Goal: Information Seeking & Learning: Learn about a topic

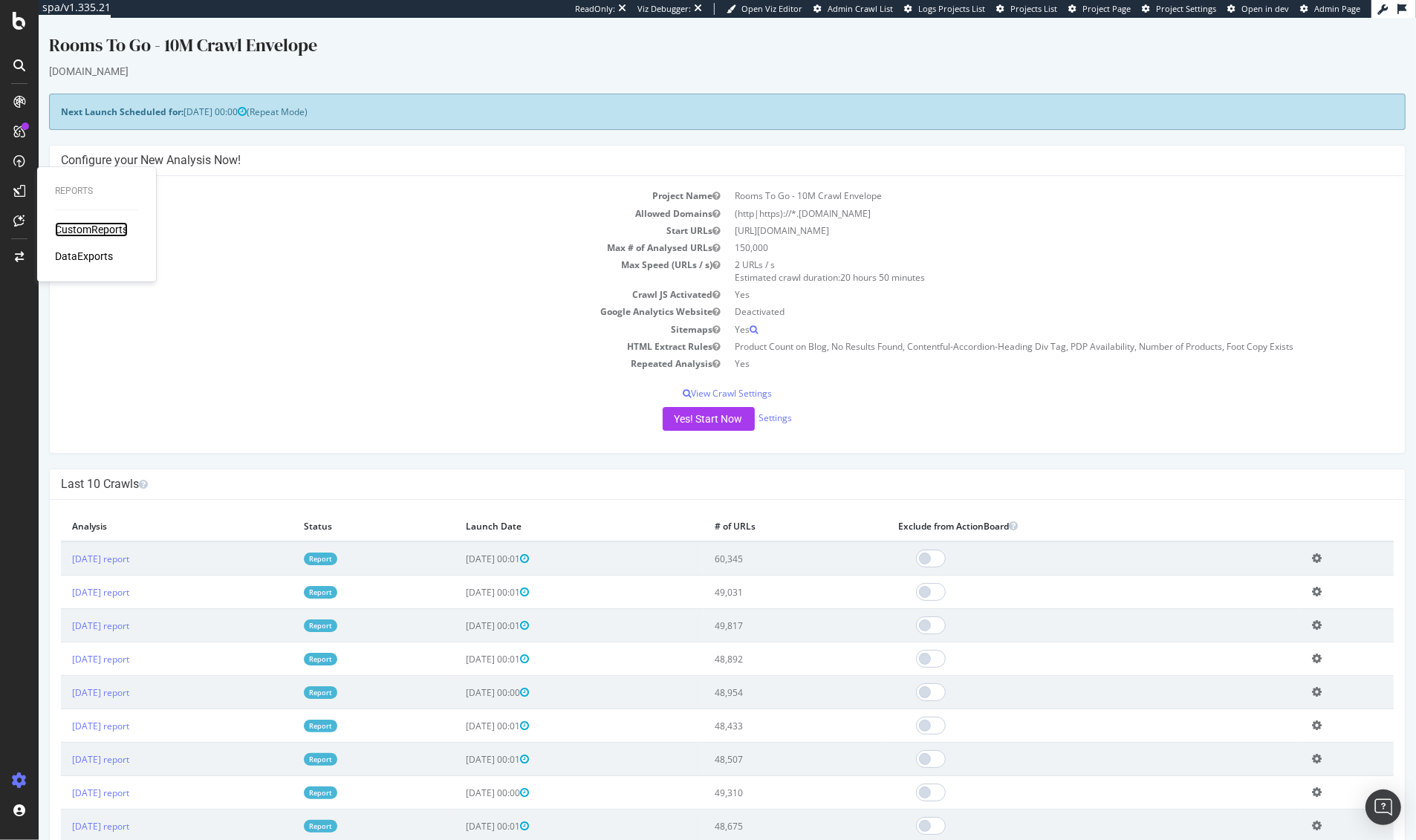
click at [72, 227] on div "CustomReports" at bounding box center [91, 230] width 73 height 15
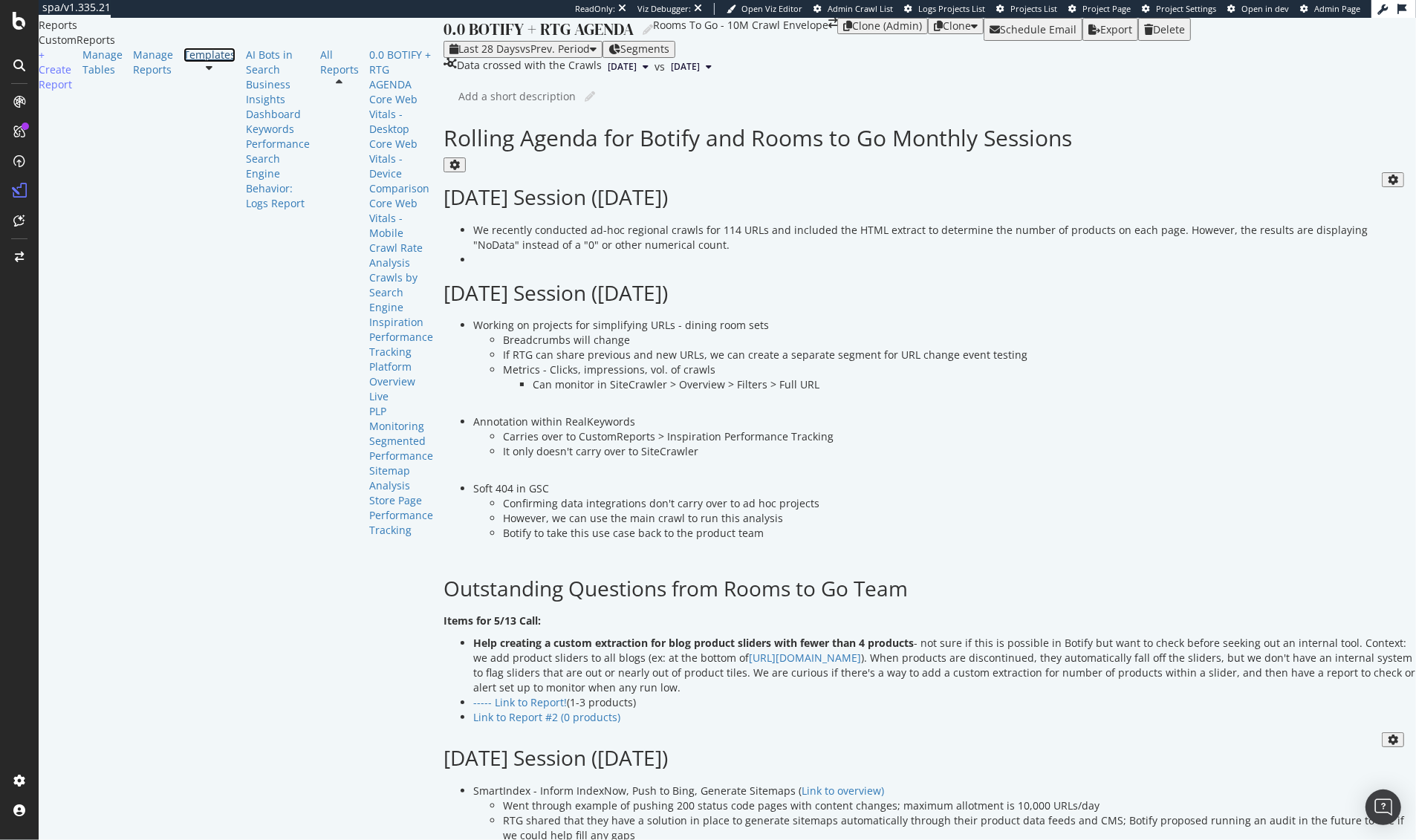
click at [183, 62] on div "Templates" at bounding box center [209, 55] width 52 height 15
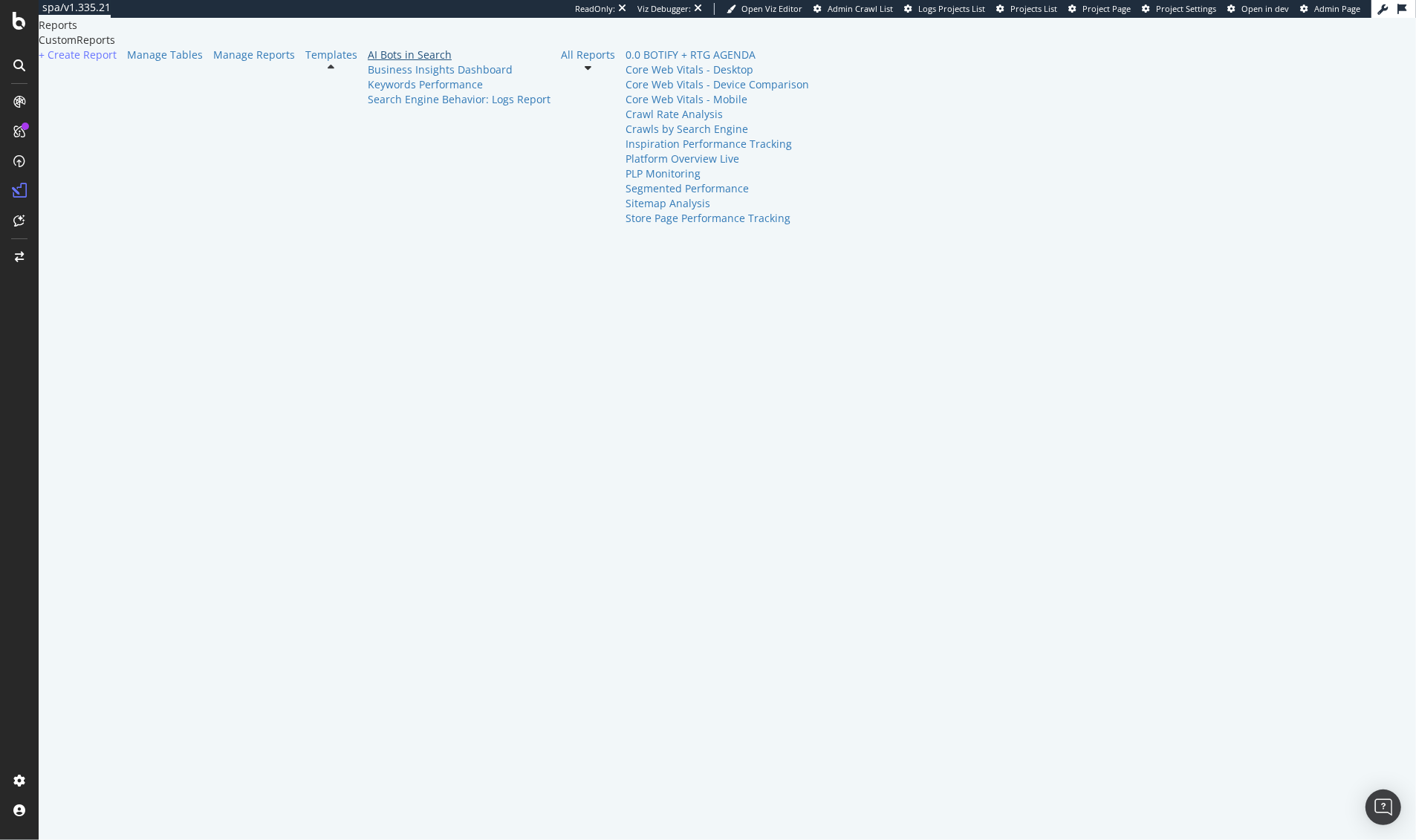
click at [368, 62] on div "AI Bots in Search" at bounding box center [459, 55] width 182 height 15
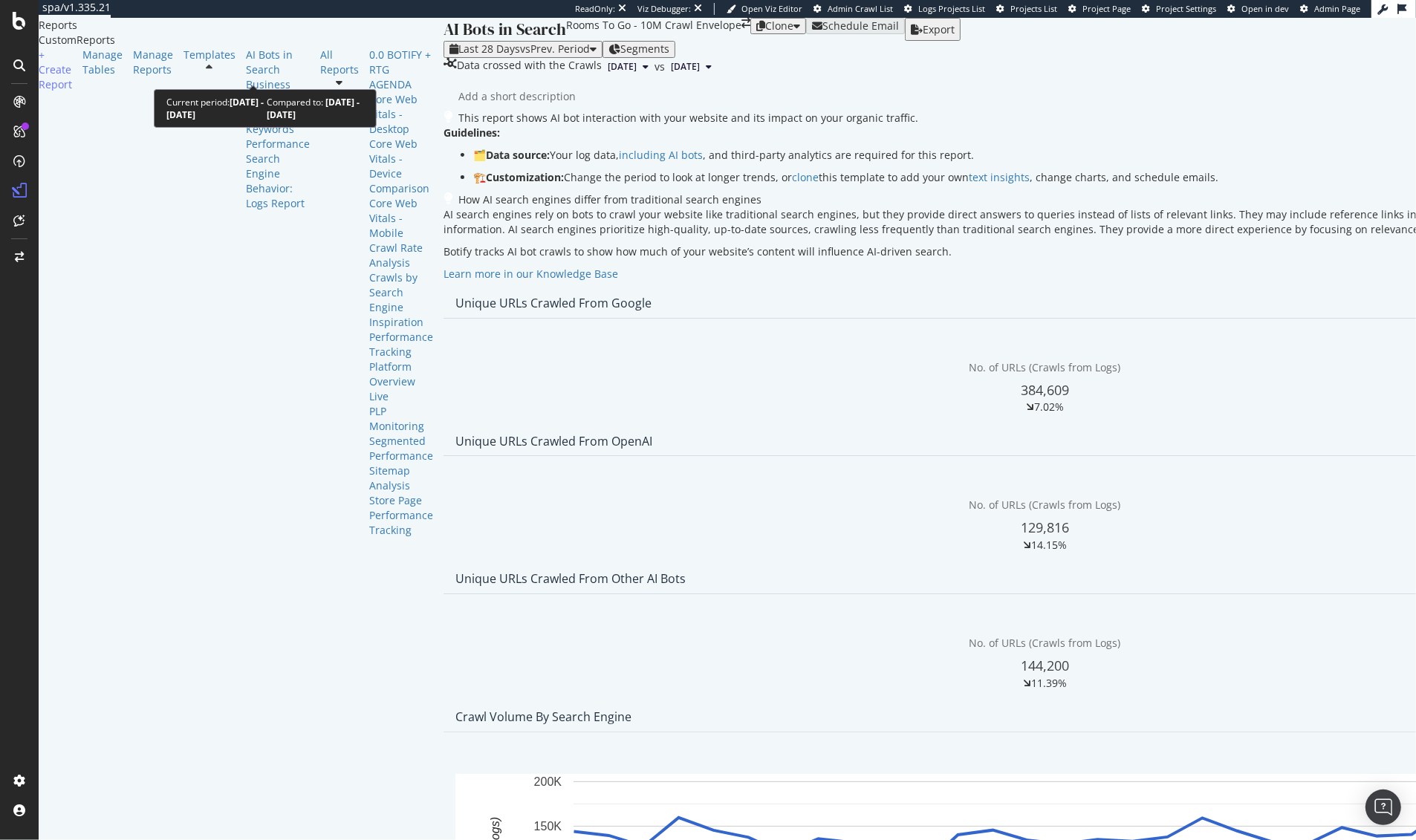
click at [520, 56] on span "vs Prev. Period" at bounding box center [555, 48] width 70 height 14
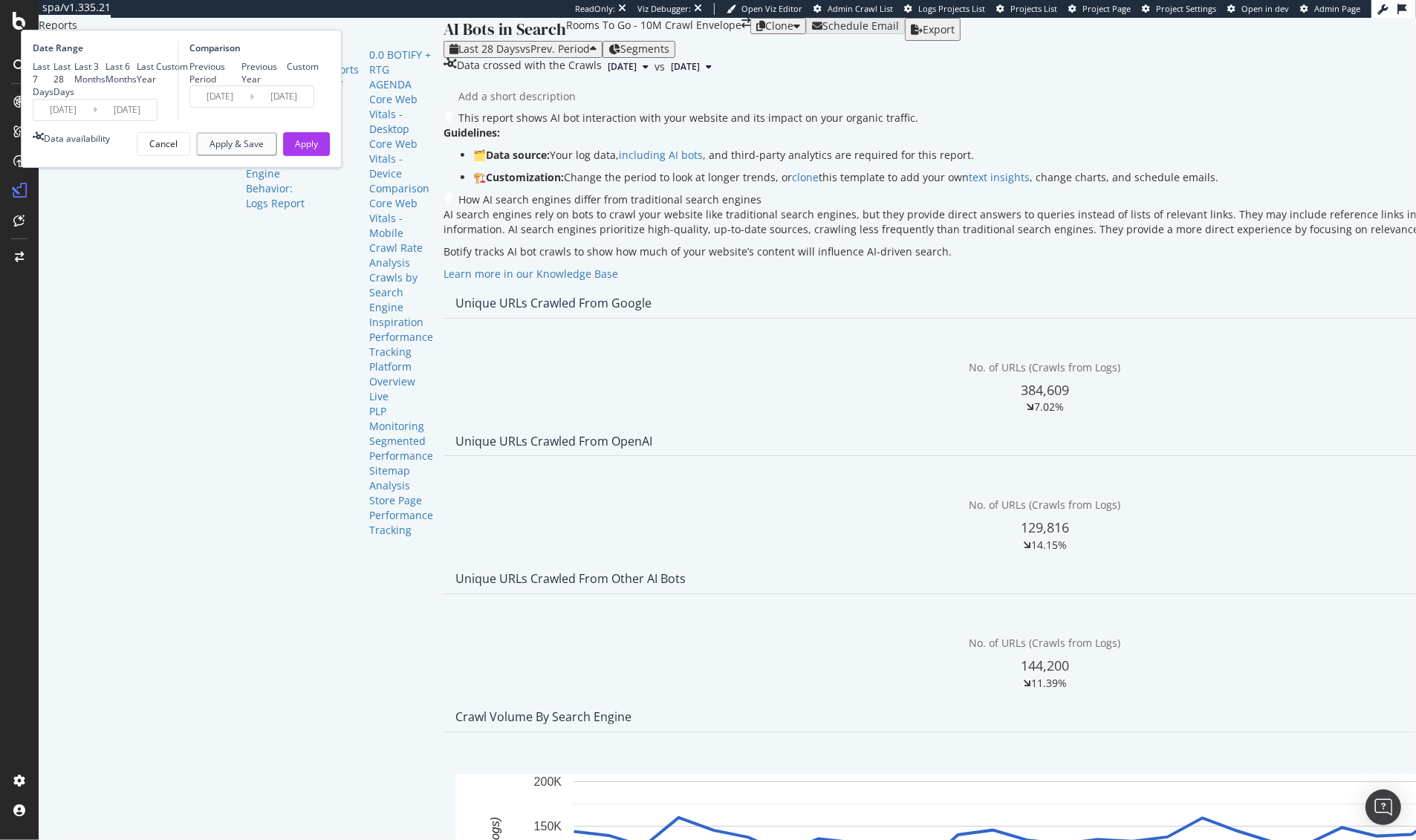
click at [156, 86] on div "Last Year" at bounding box center [146, 73] width 20 height 26
type input "[DATE]"
click at [288, 86] on div "Previous Year" at bounding box center [264, 73] width 46 height 26
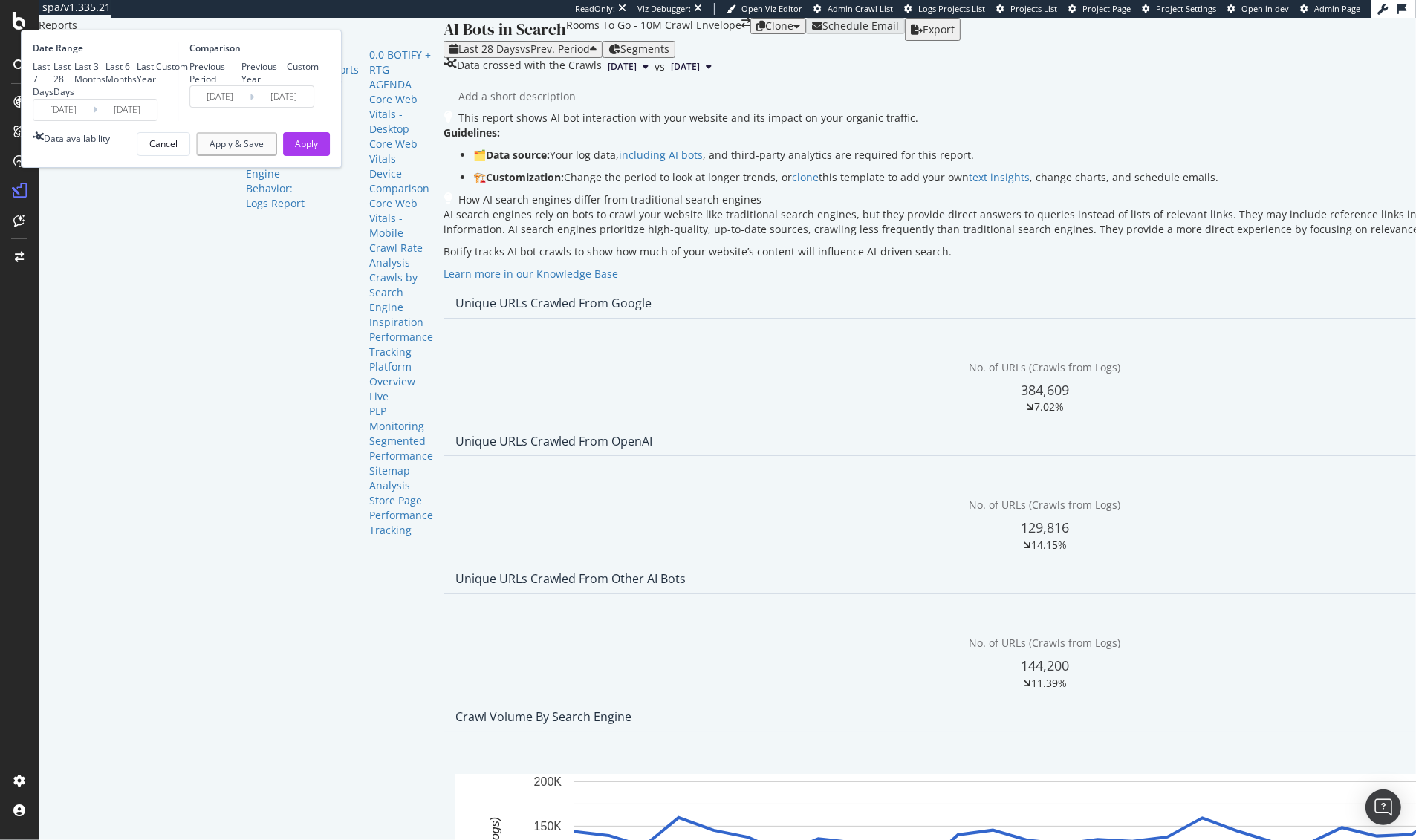
type input "[DATE]"
click at [330, 156] on button "Apply" at bounding box center [306, 144] width 47 height 24
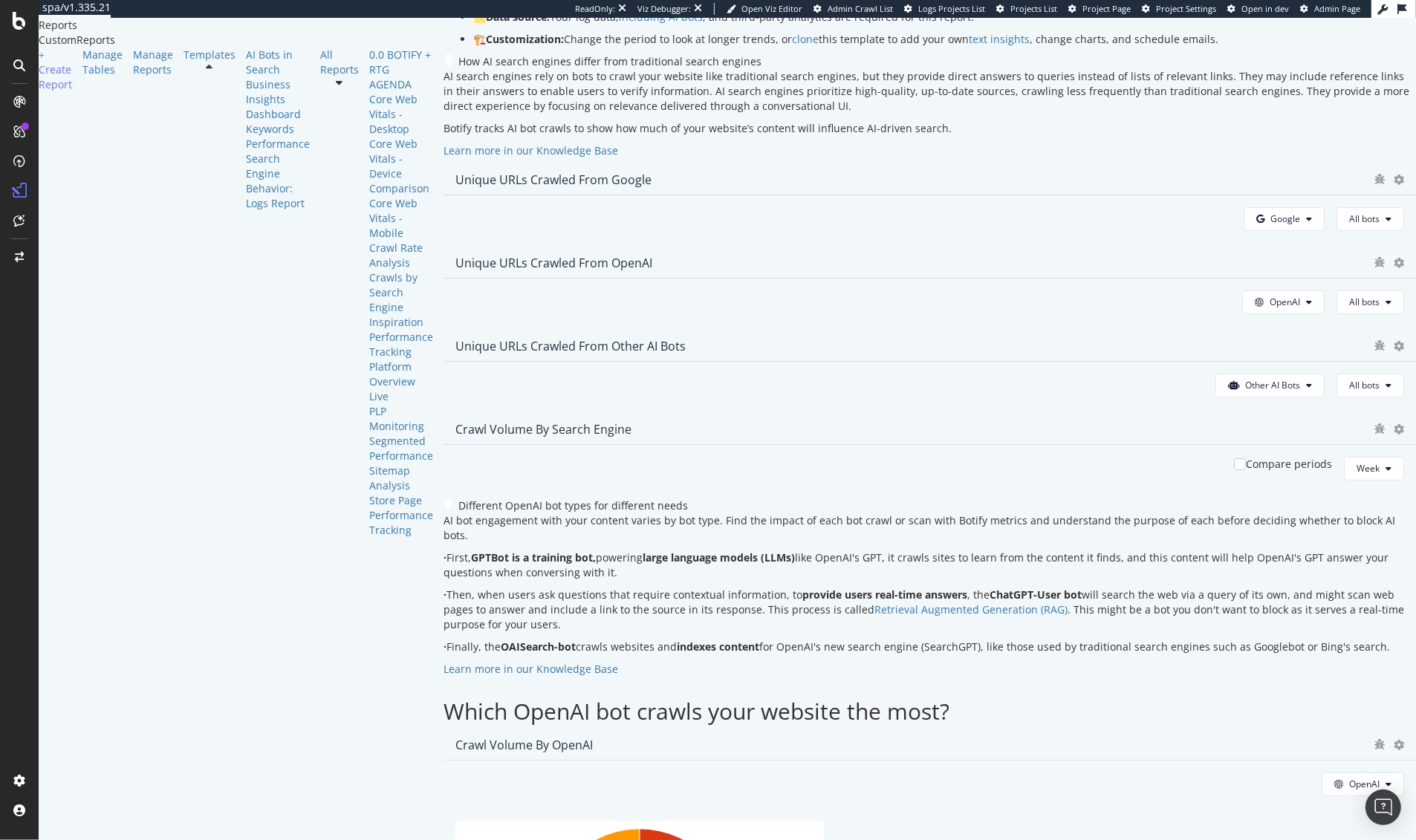
scroll to position [239, 0]
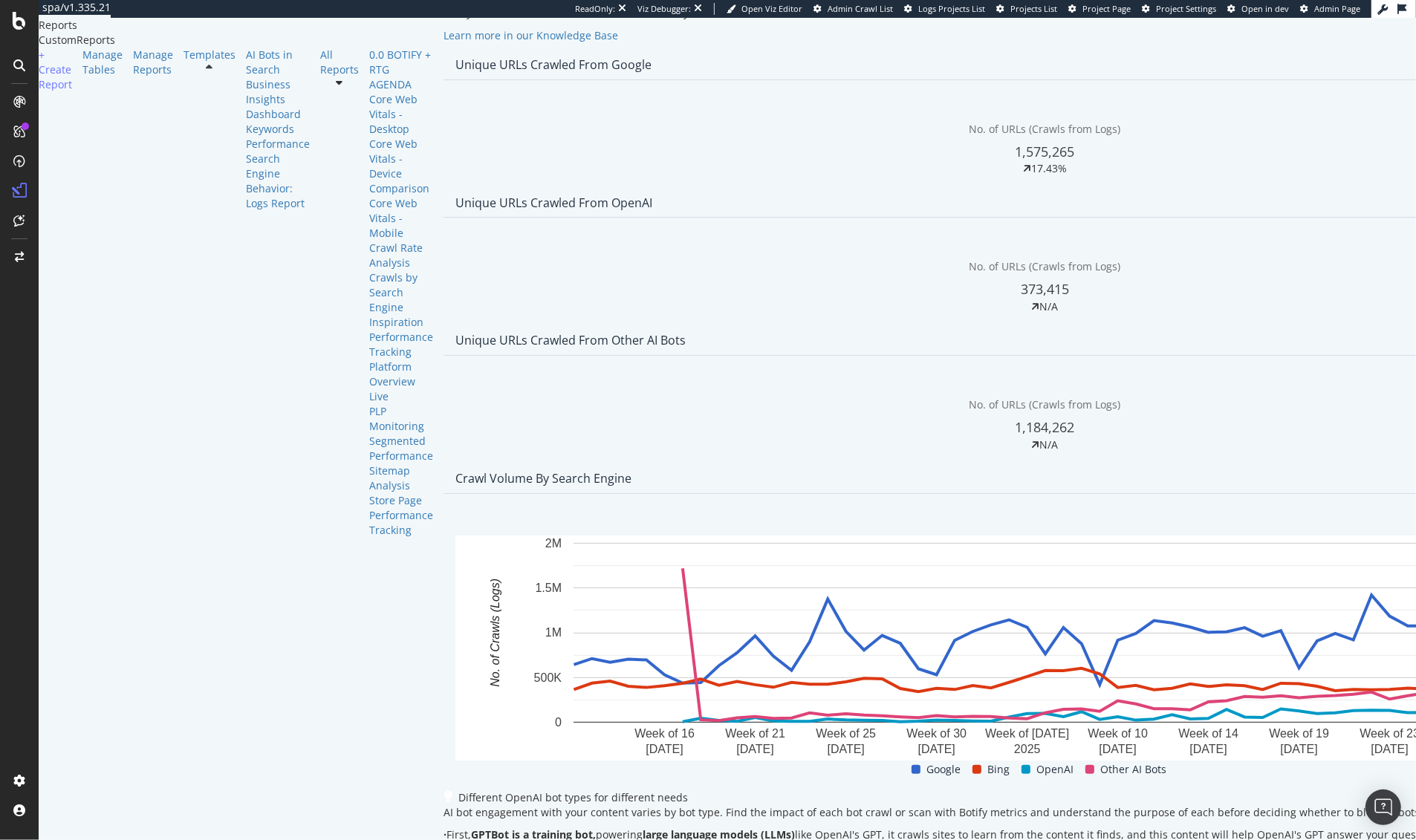
click at [468, 345] on span "OpenAI" at bounding box center [475, 347] width 55 height 14
click at [475, 381] on span "Other AI Bots" at bounding box center [472, 375] width 55 height 14
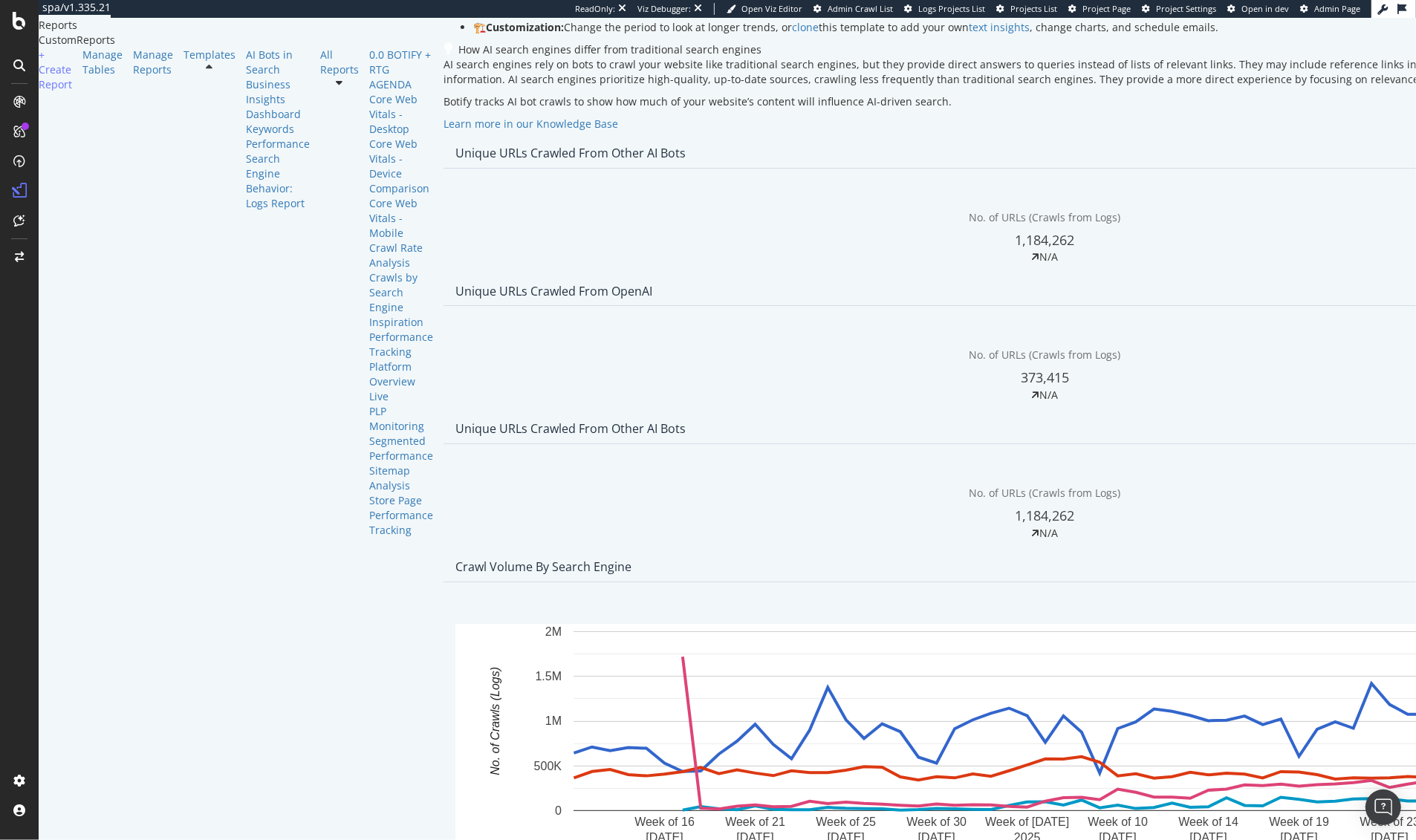
scroll to position [166, 0]
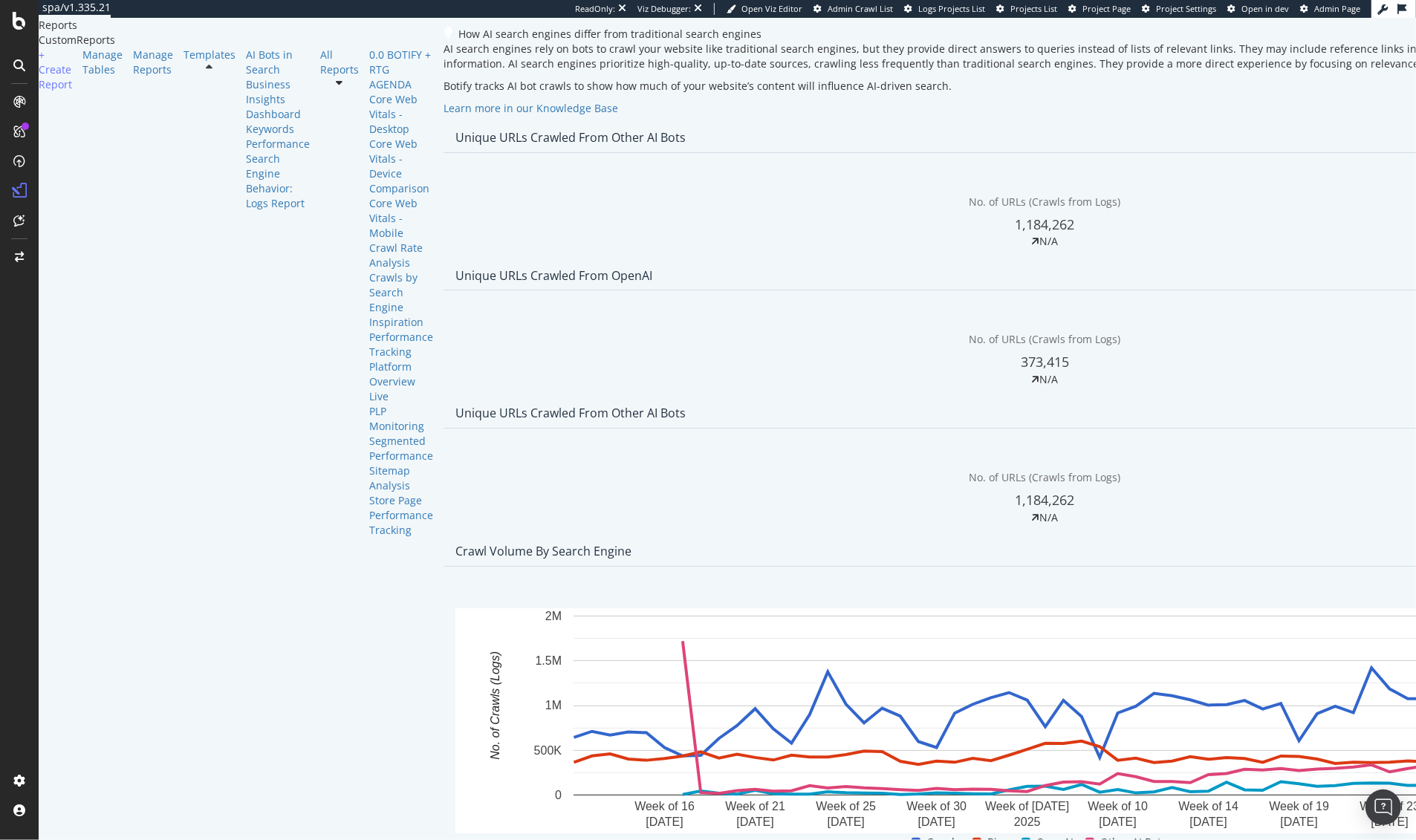
click at [428, 365] on span "Google" at bounding box center [447, 364] width 58 height 14
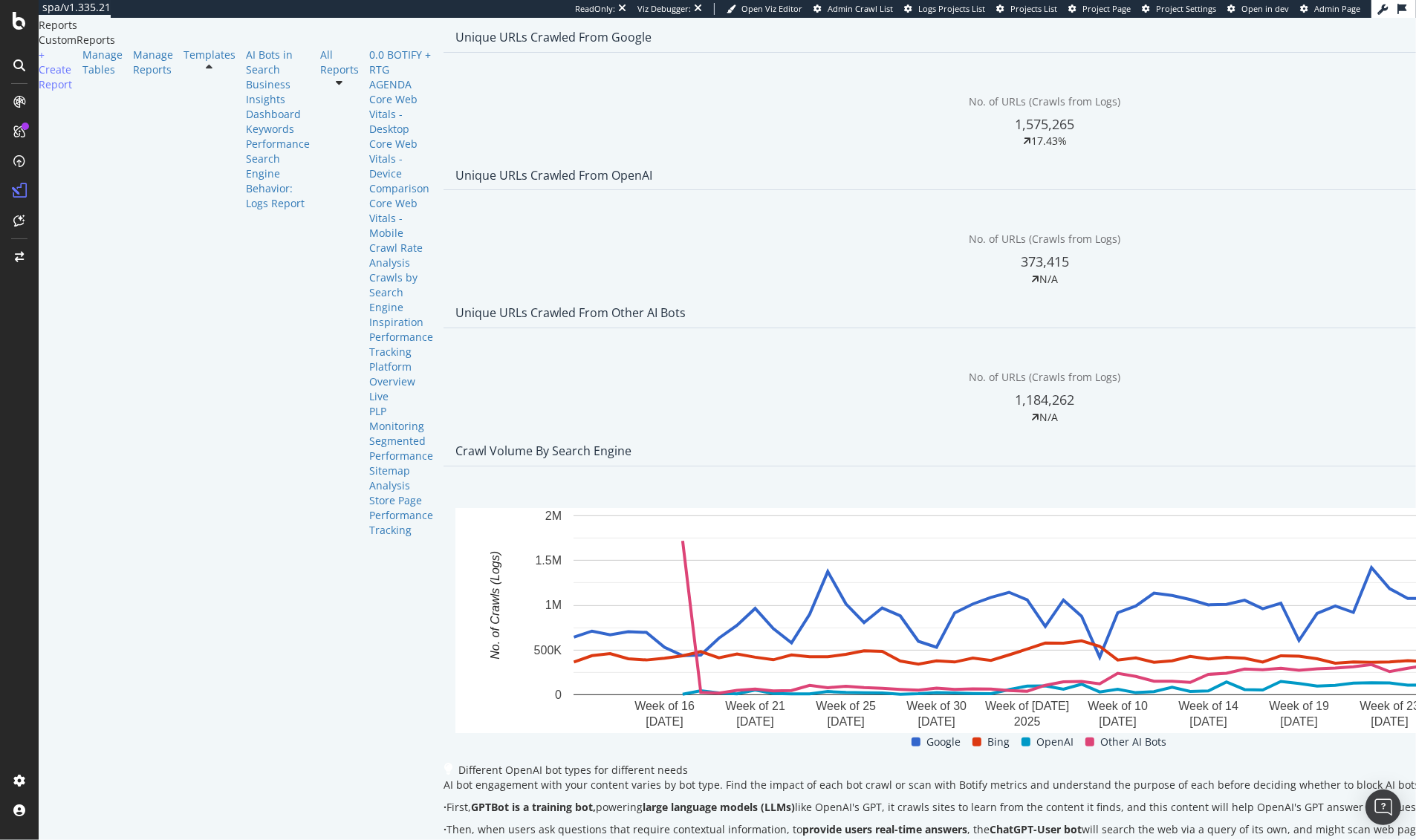
scroll to position [0, 0]
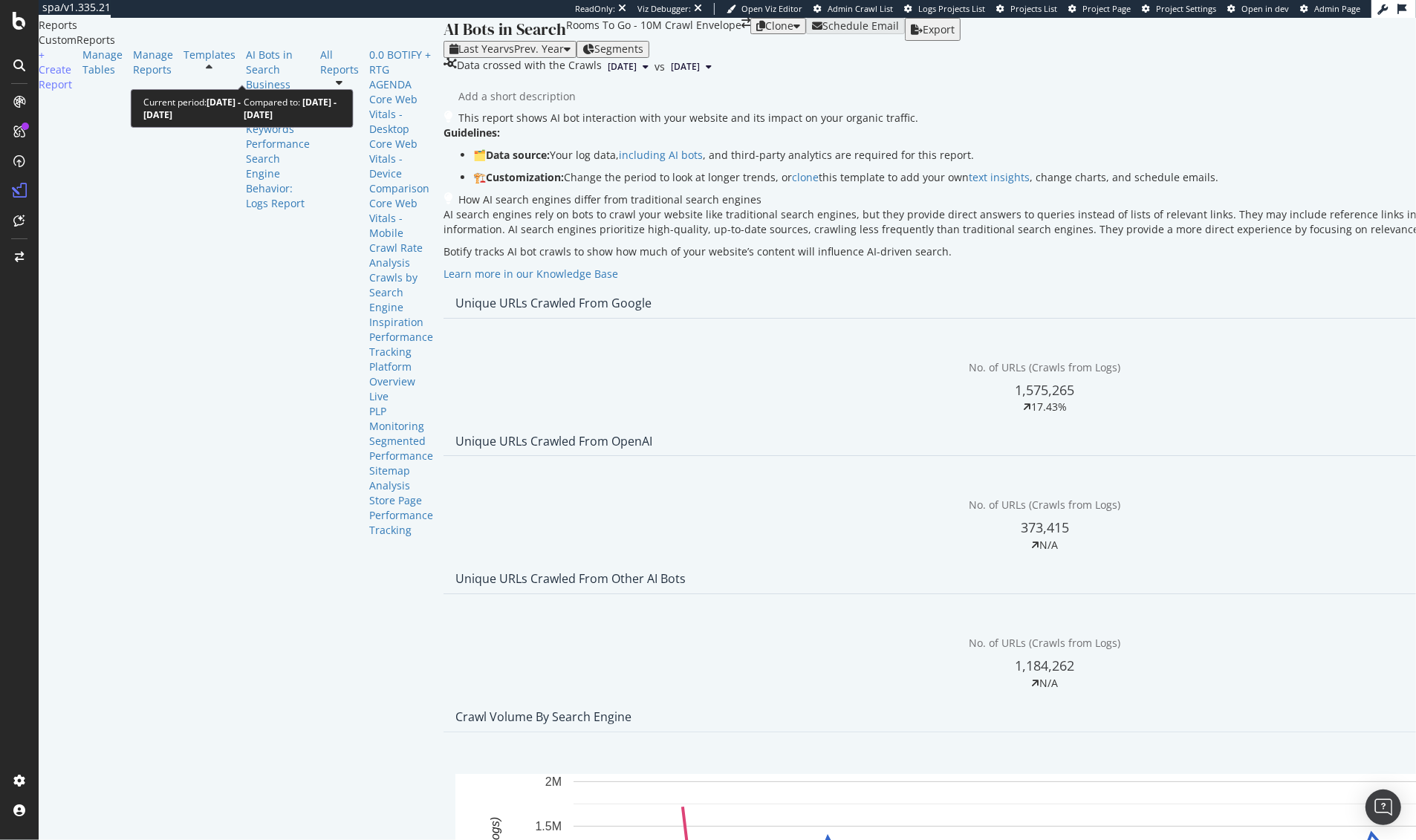
click at [504, 56] on span "vs Prev. Year" at bounding box center [534, 48] width 60 height 14
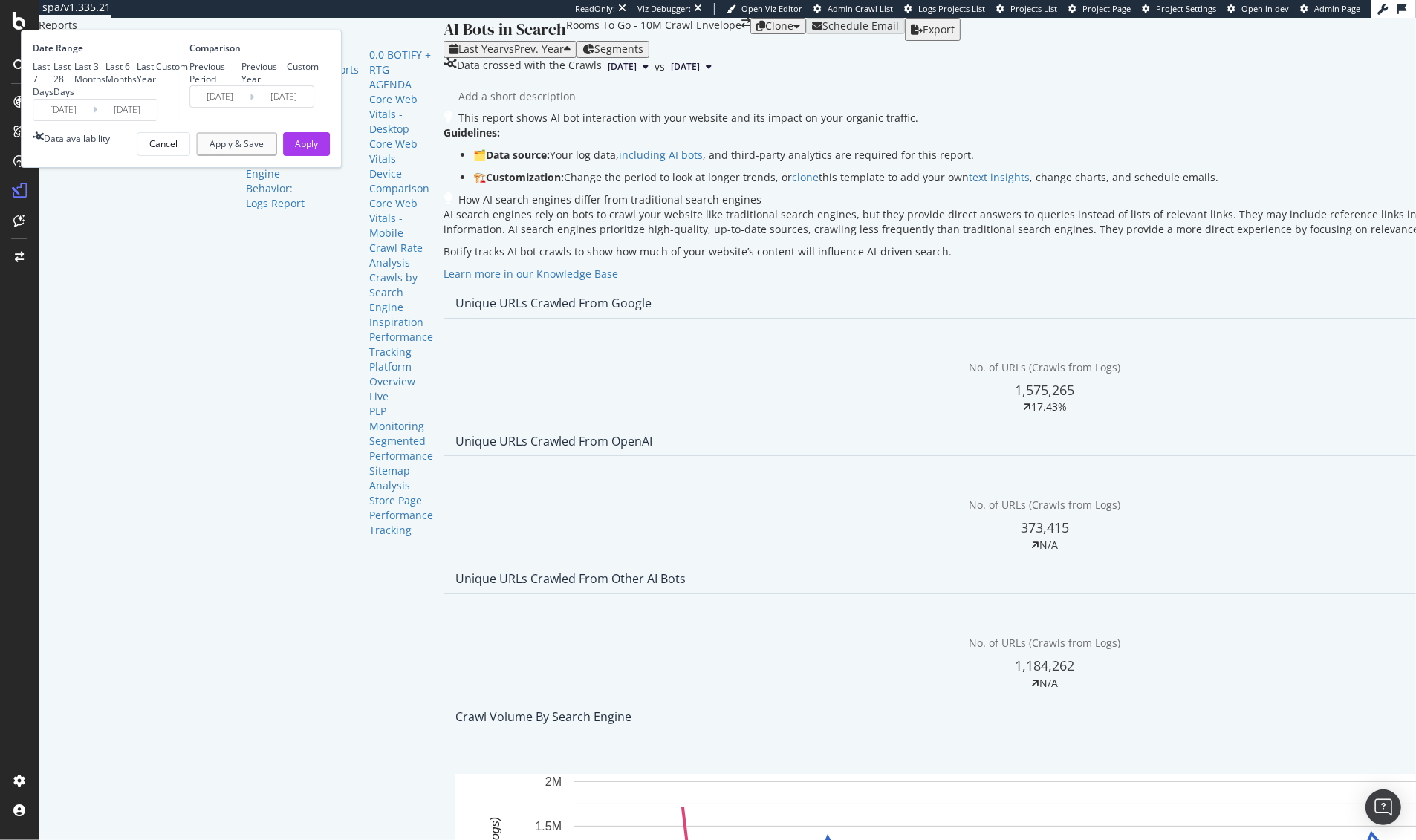
click at [137, 86] on div "Last 6 Months" at bounding box center [122, 73] width 32 height 26
type input "[DATE]"
click at [242, 86] on div "Previous Period" at bounding box center [215, 73] width 52 height 26
type input "[DATE]"
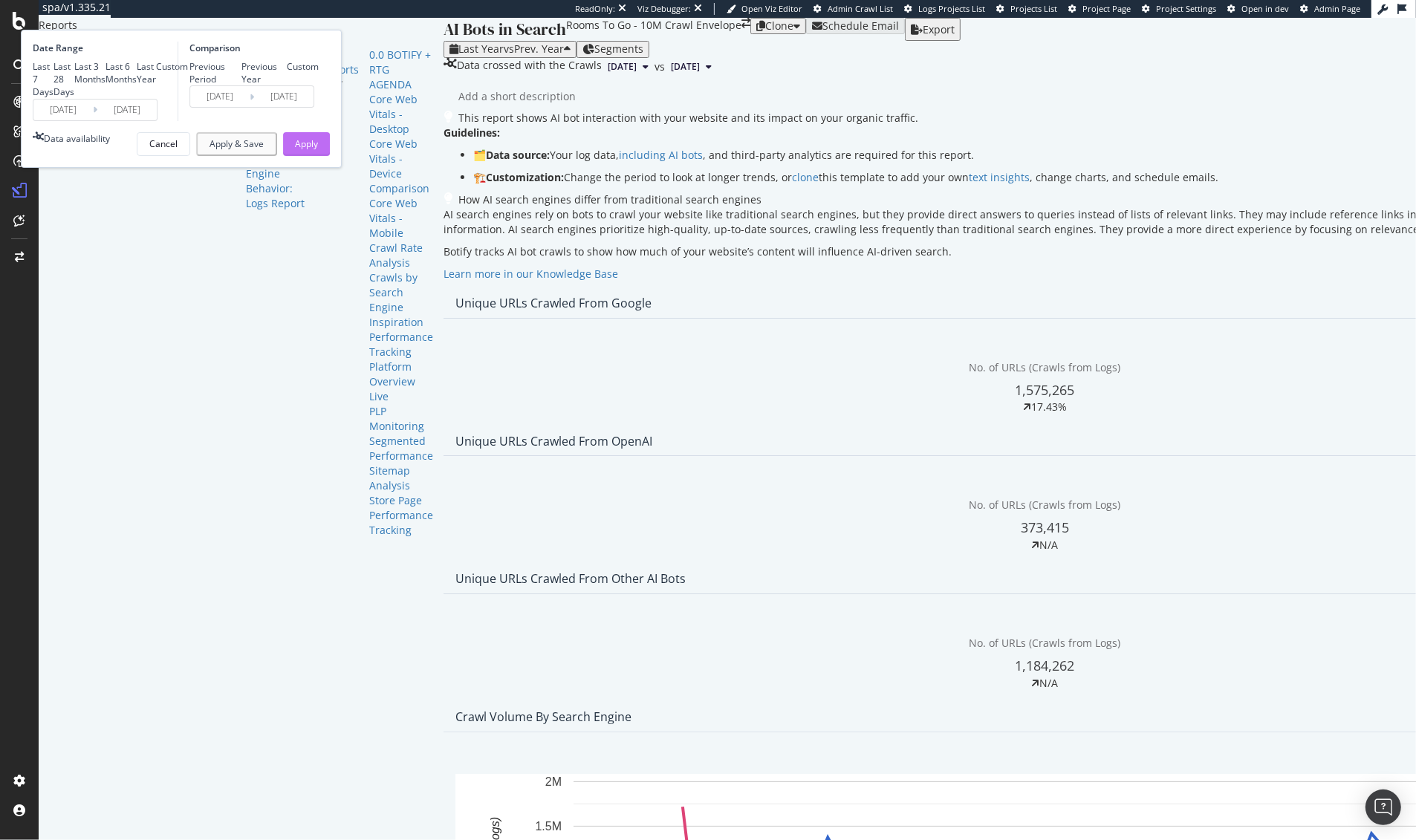
click at [318, 150] on div "Apply" at bounding box center [306, 143] width 23 height 13
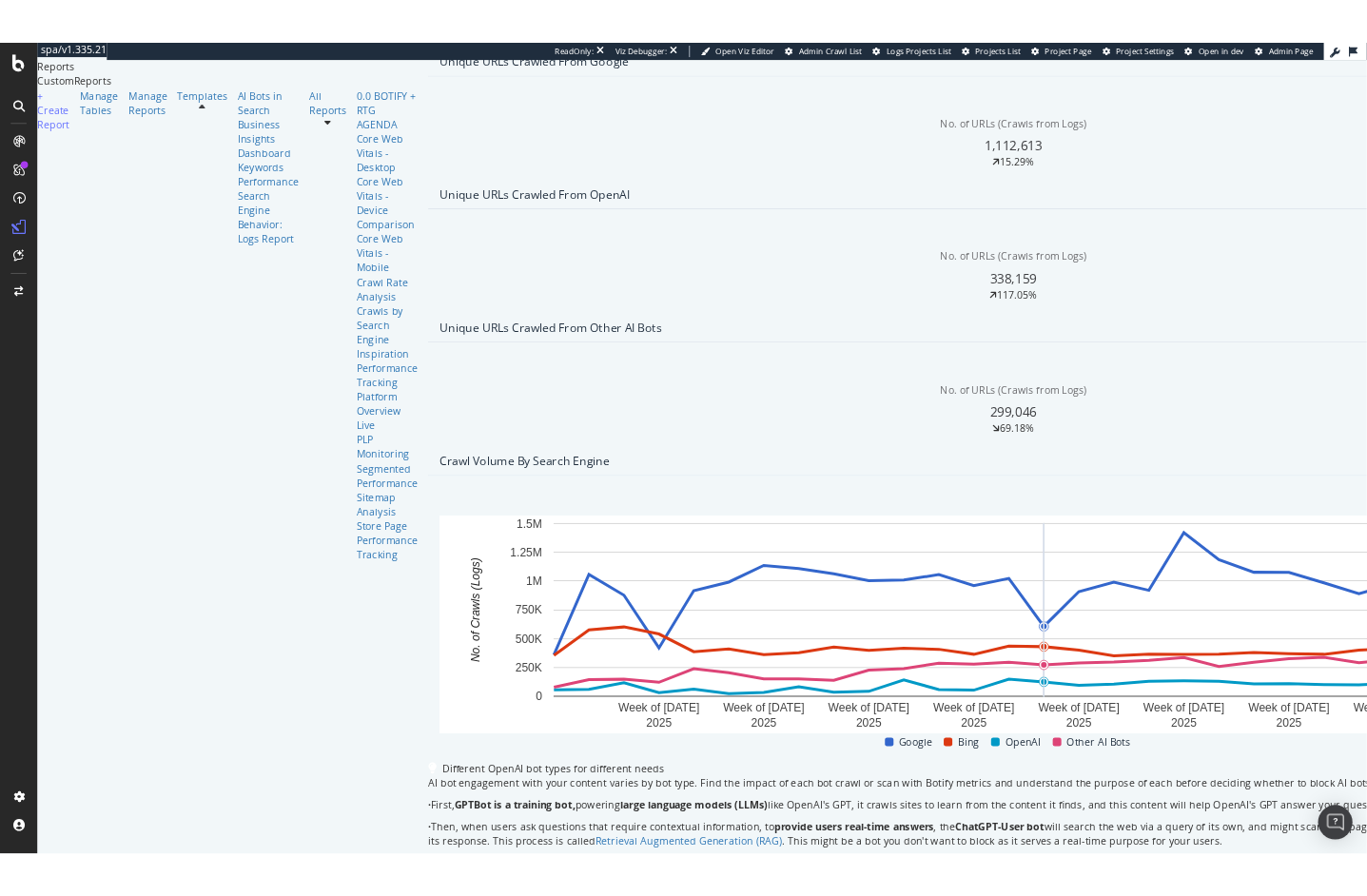
scroll to position [516, 0]
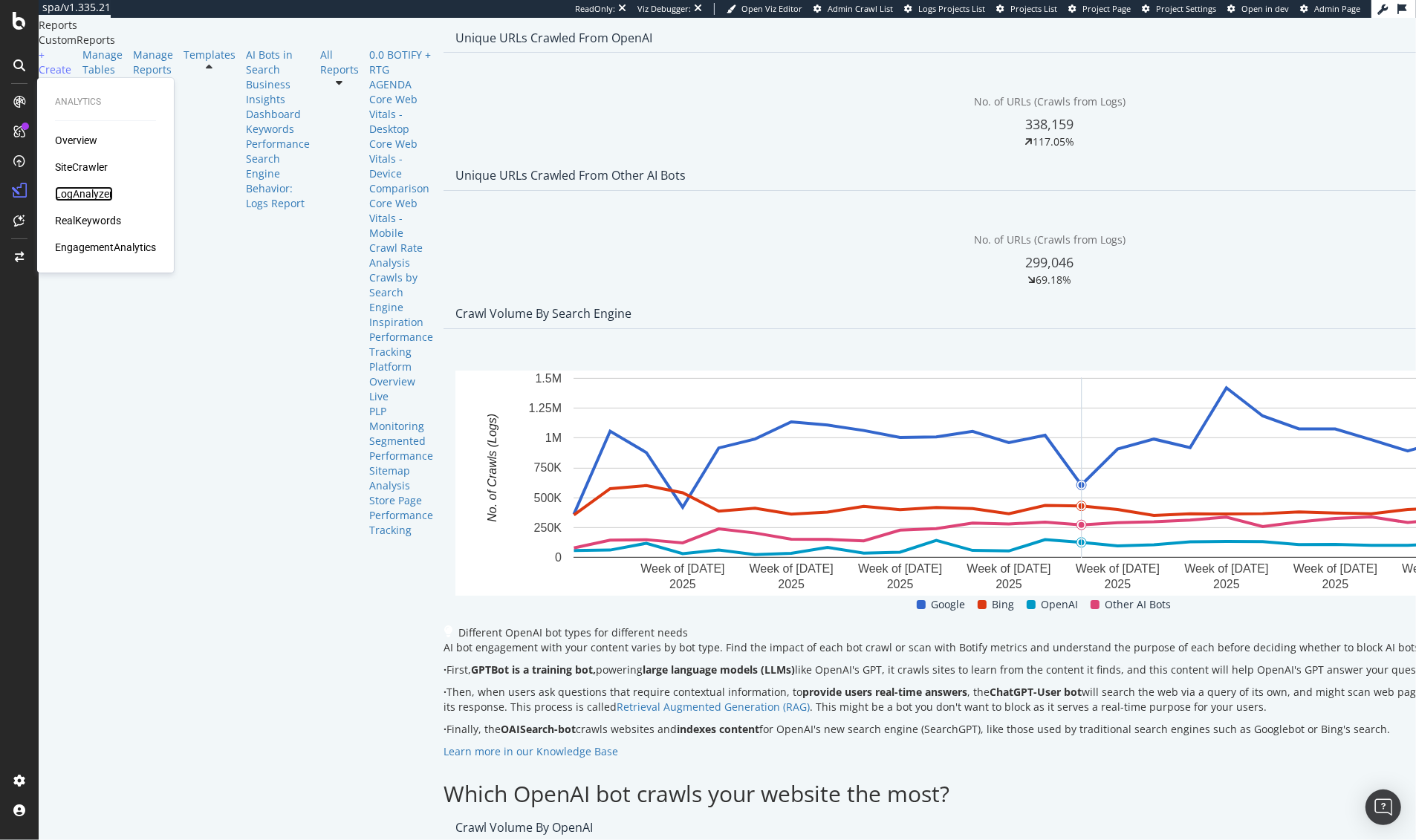
click at [103, 193] on div "LogAnalyzer" at bounding box center [83, 194] width 58 height 15
